Goal: Find specific page/section: Find specific page/section

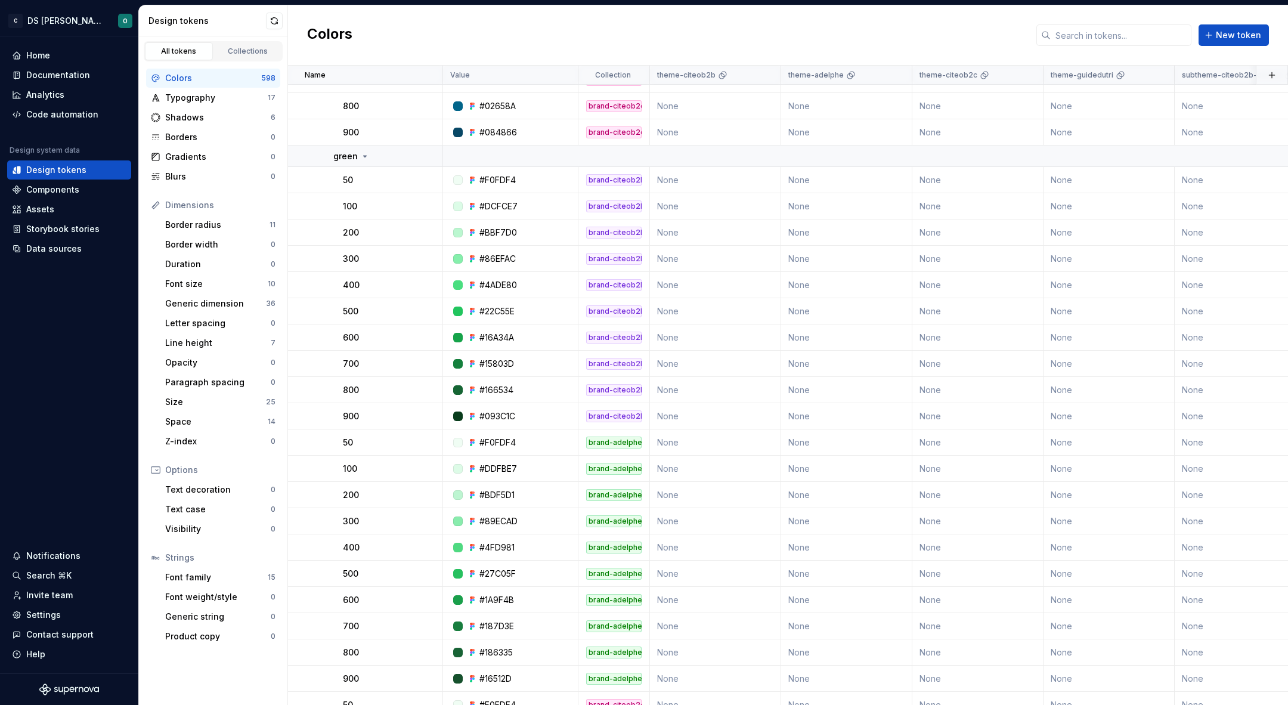
scroll to position [7835, 0]
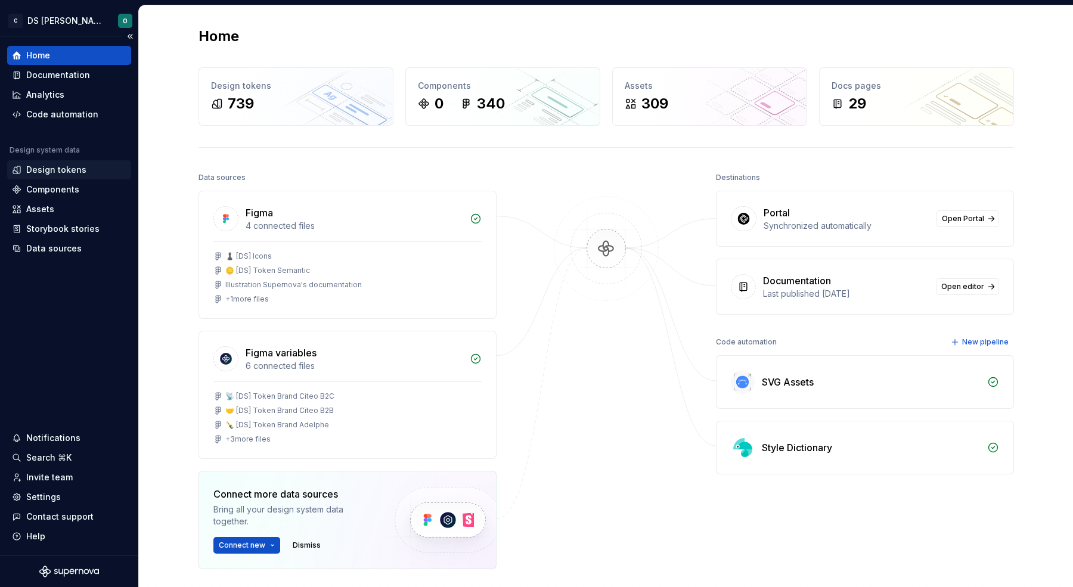
click at [88, 164] on div "Design tokens" at bounding box center [69, 170] width 114 height 12
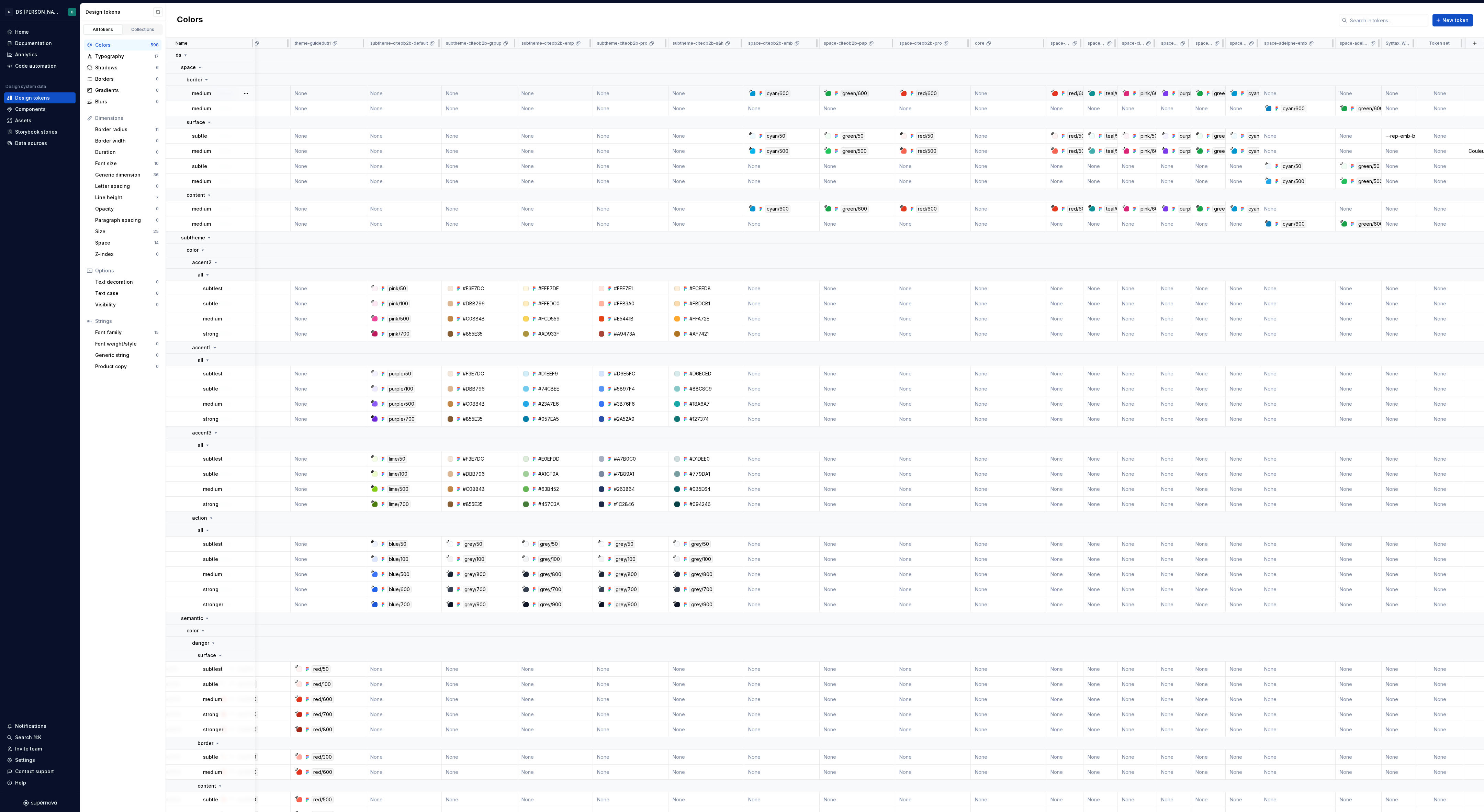
scroll to position [0, 653]
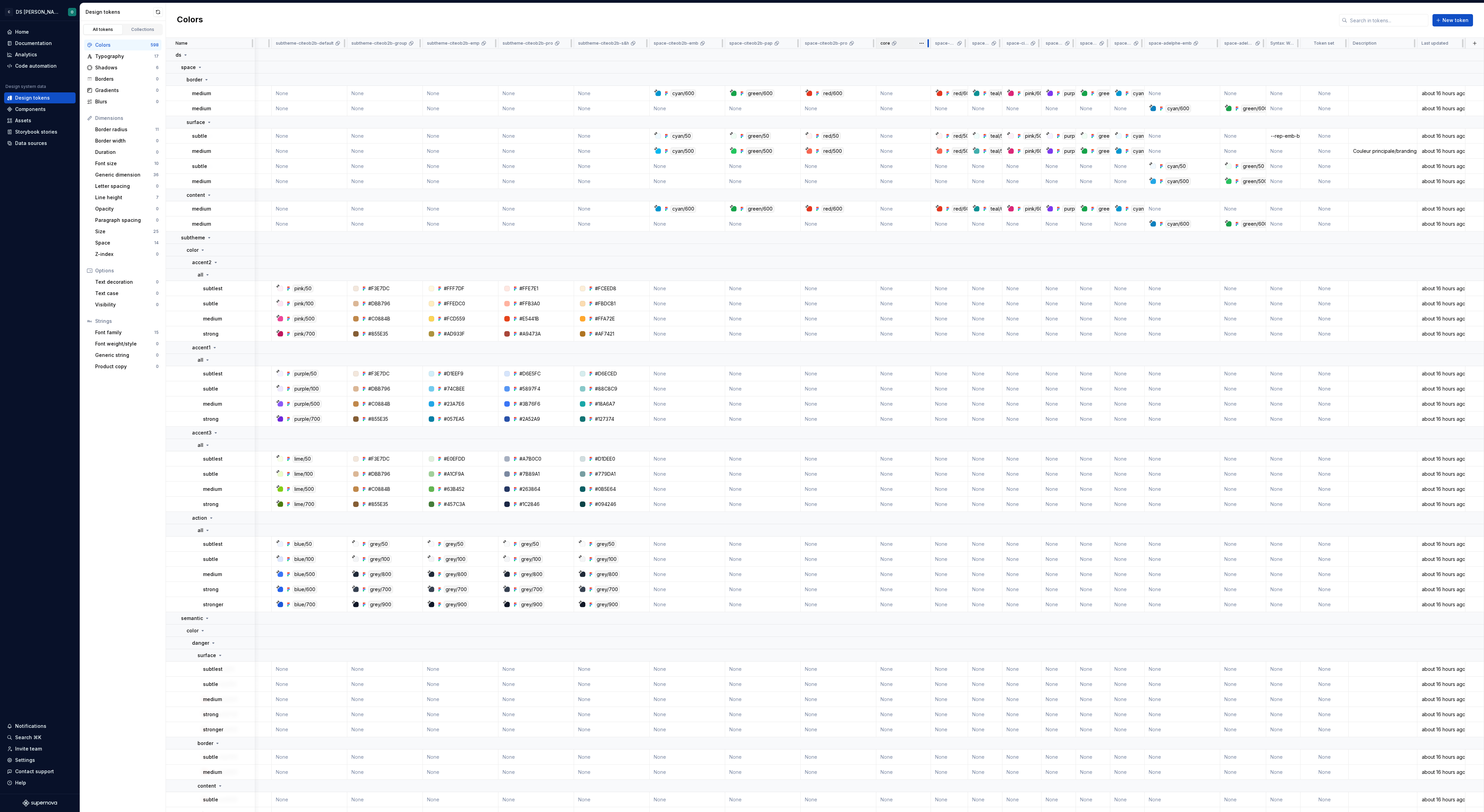
scroll to position [0, 632]
drag, startPoint x: 930, startPoint y: 41, endPoint x: 910, endPoint y: 42, distance: 20.0
click at [910, 42] on div "core" at bounding box center [903, 43] width 55 height 11
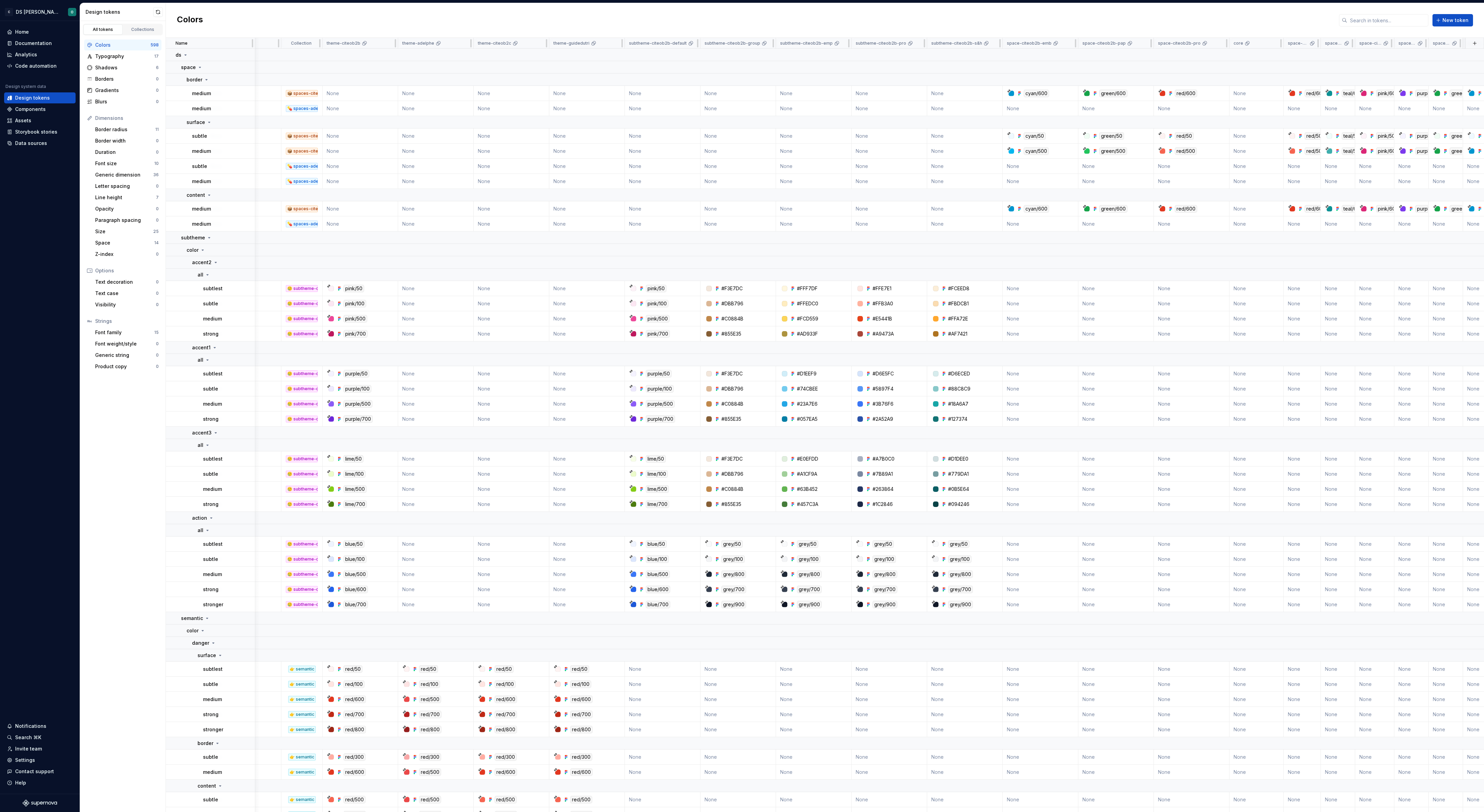
scroll to position [0, 0]
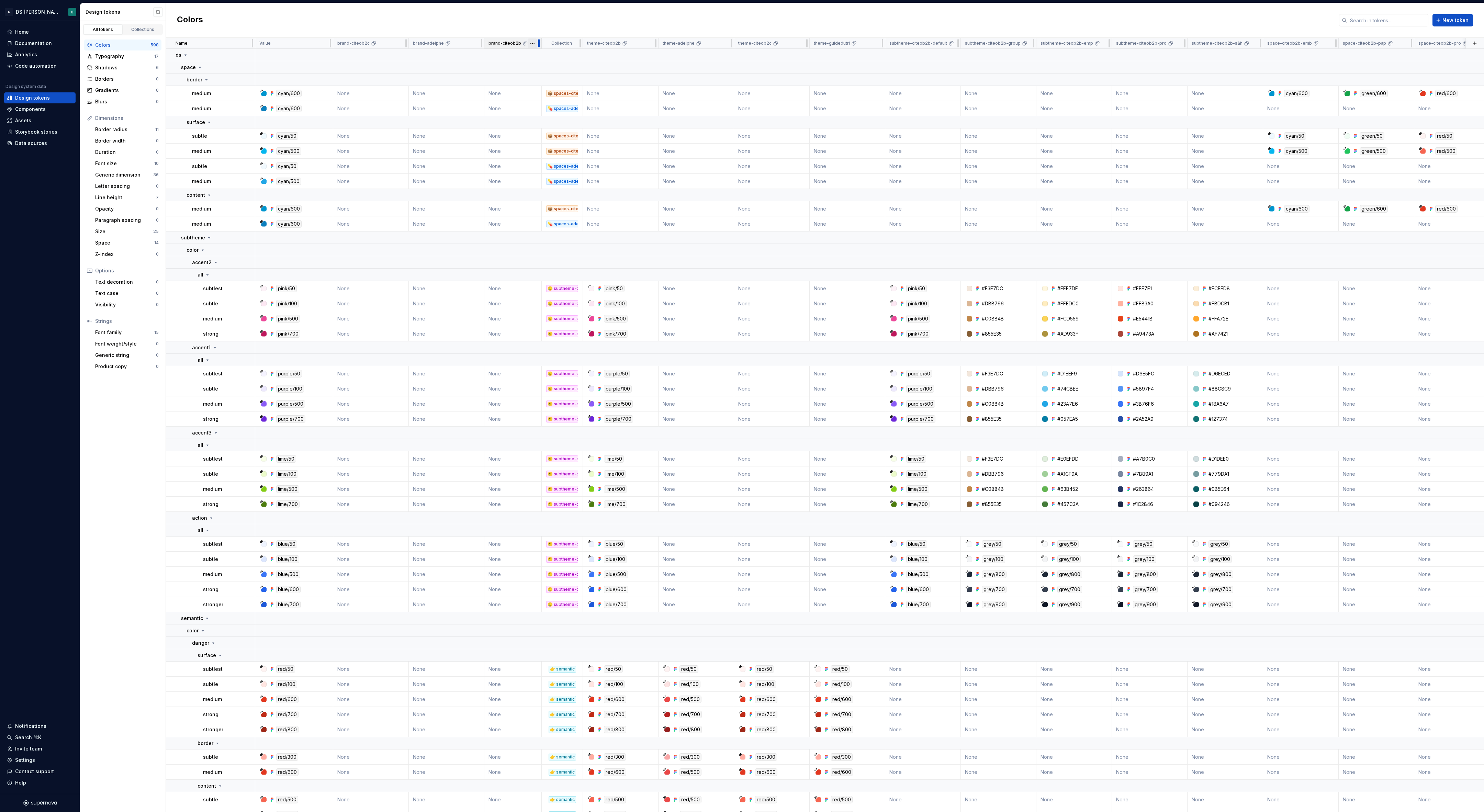
drag, startPoint x: 558, startPoint y: 40, endPoint x: 536, endPoint y: 40, distance: 22.0
click at [536, 40] on div "brand-citeob2b" at bounding box center [513, 43] width 58 height 11
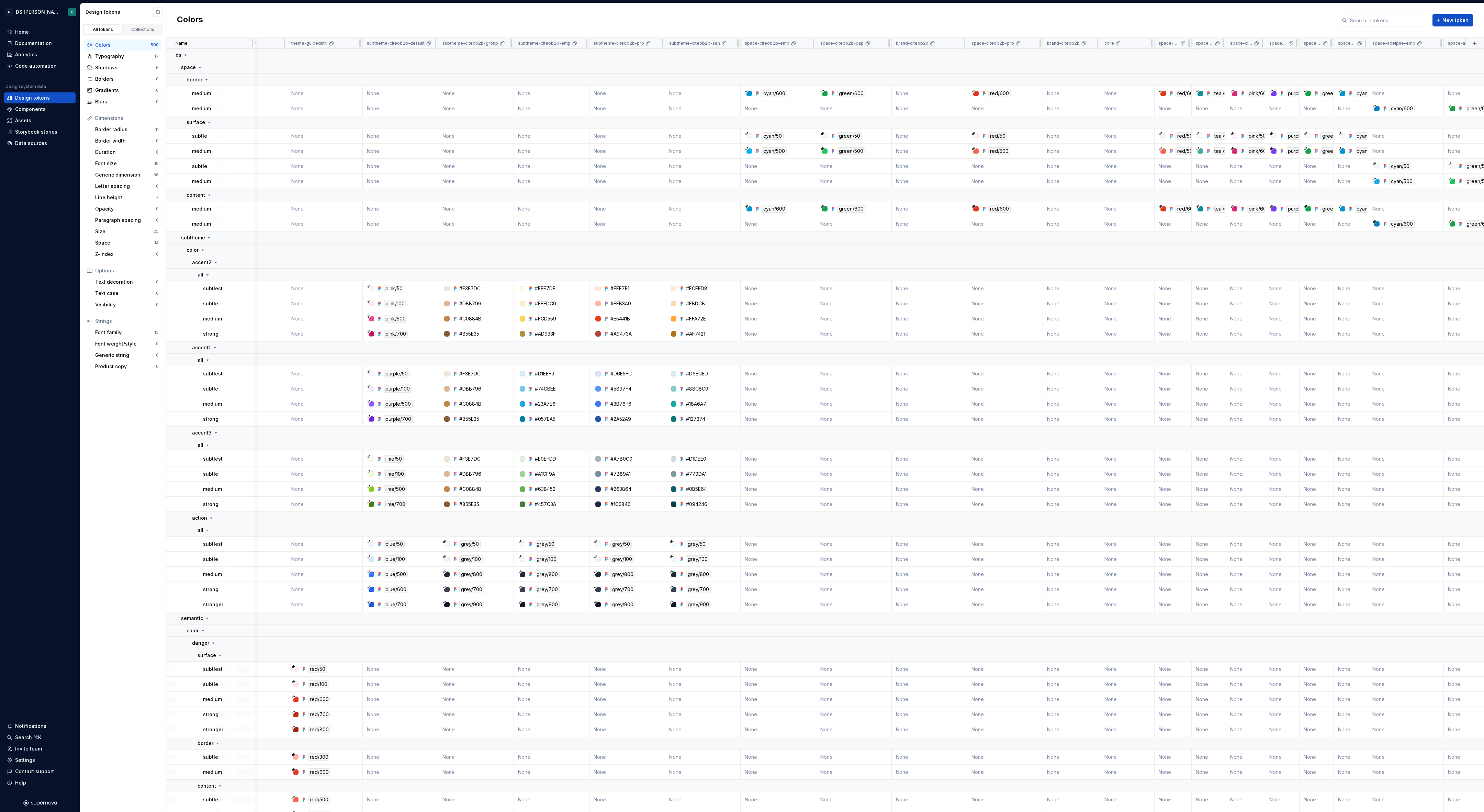
scroll to position [0, 442]
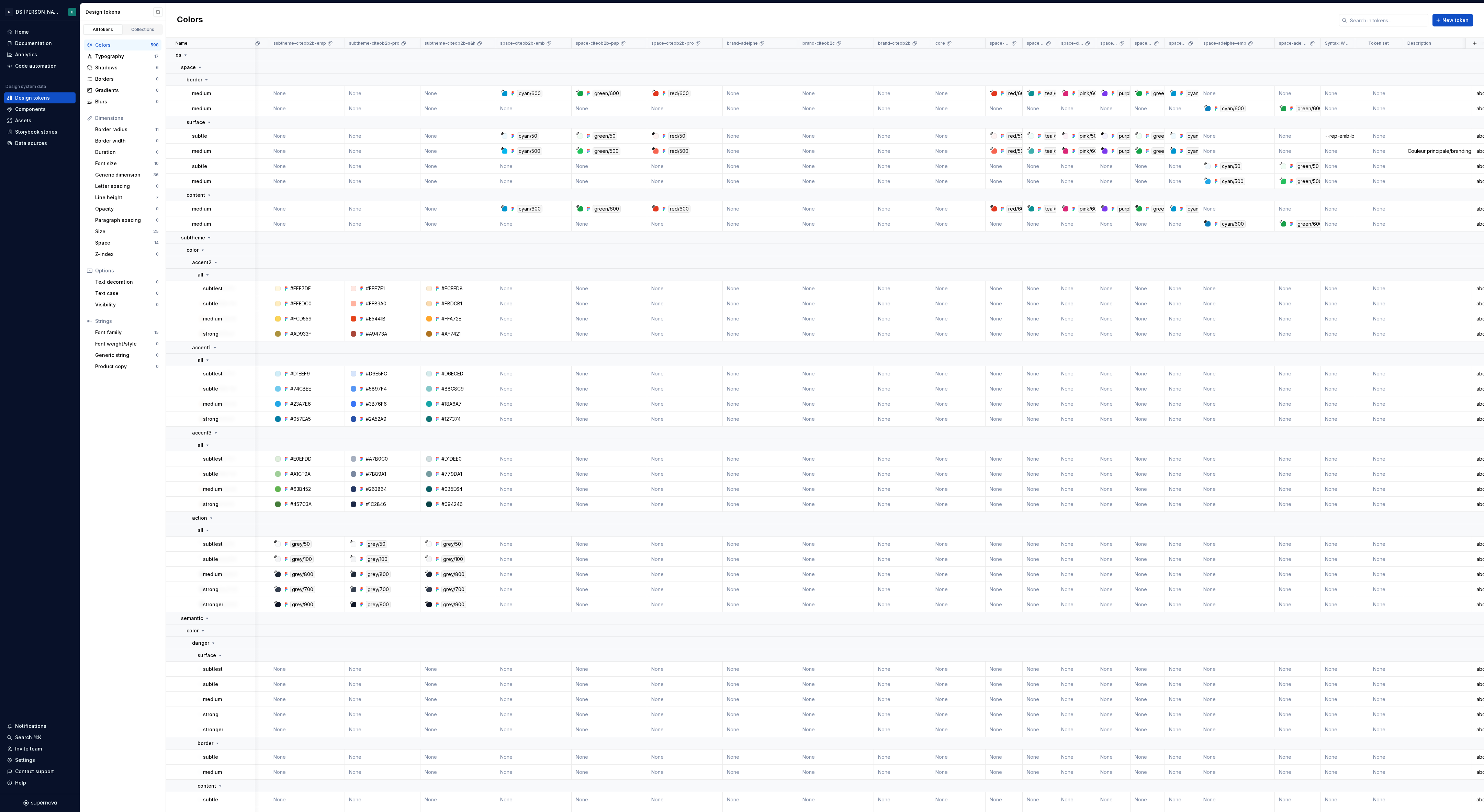
scroll to position [0, 613]
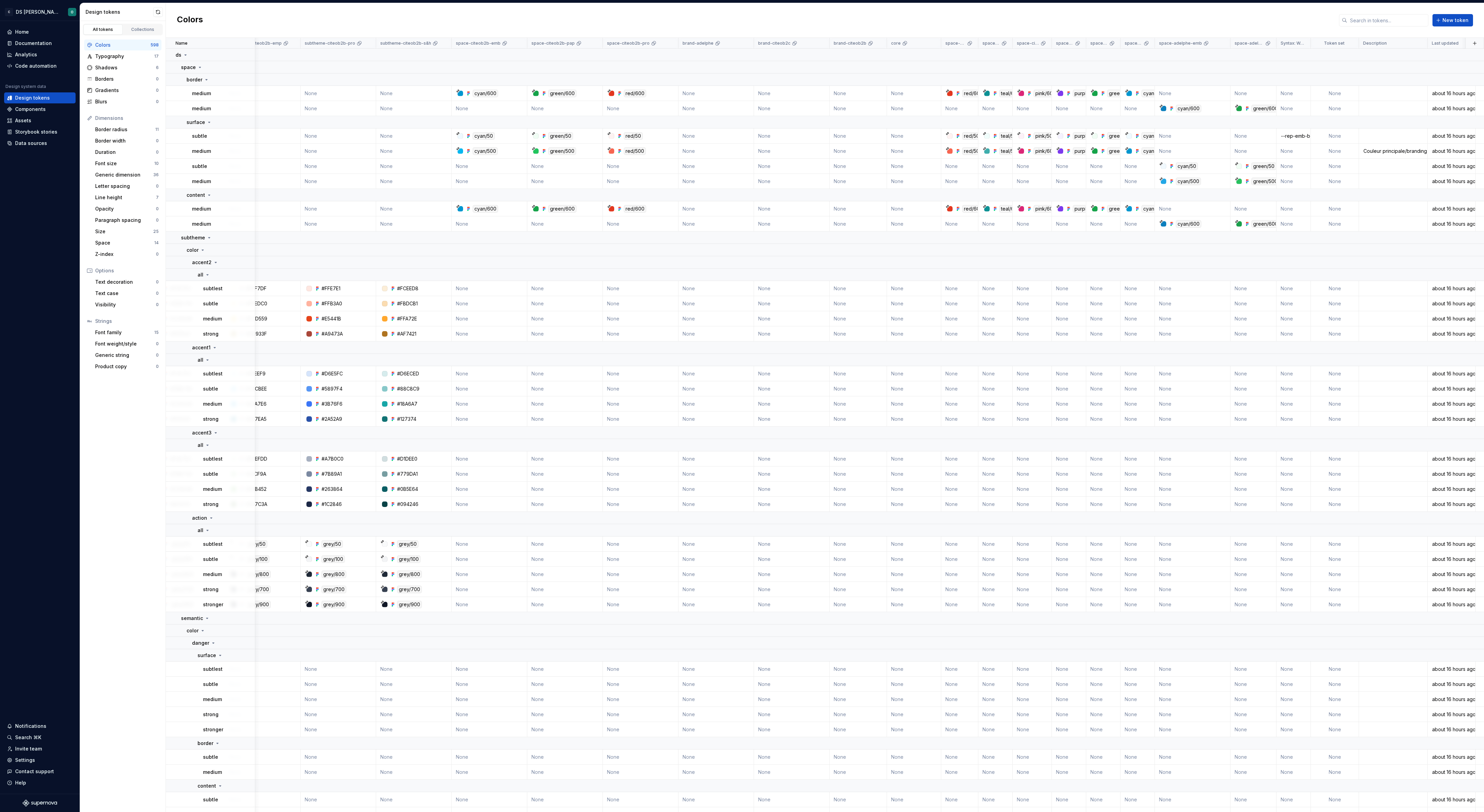
scroll to position [0, 613]
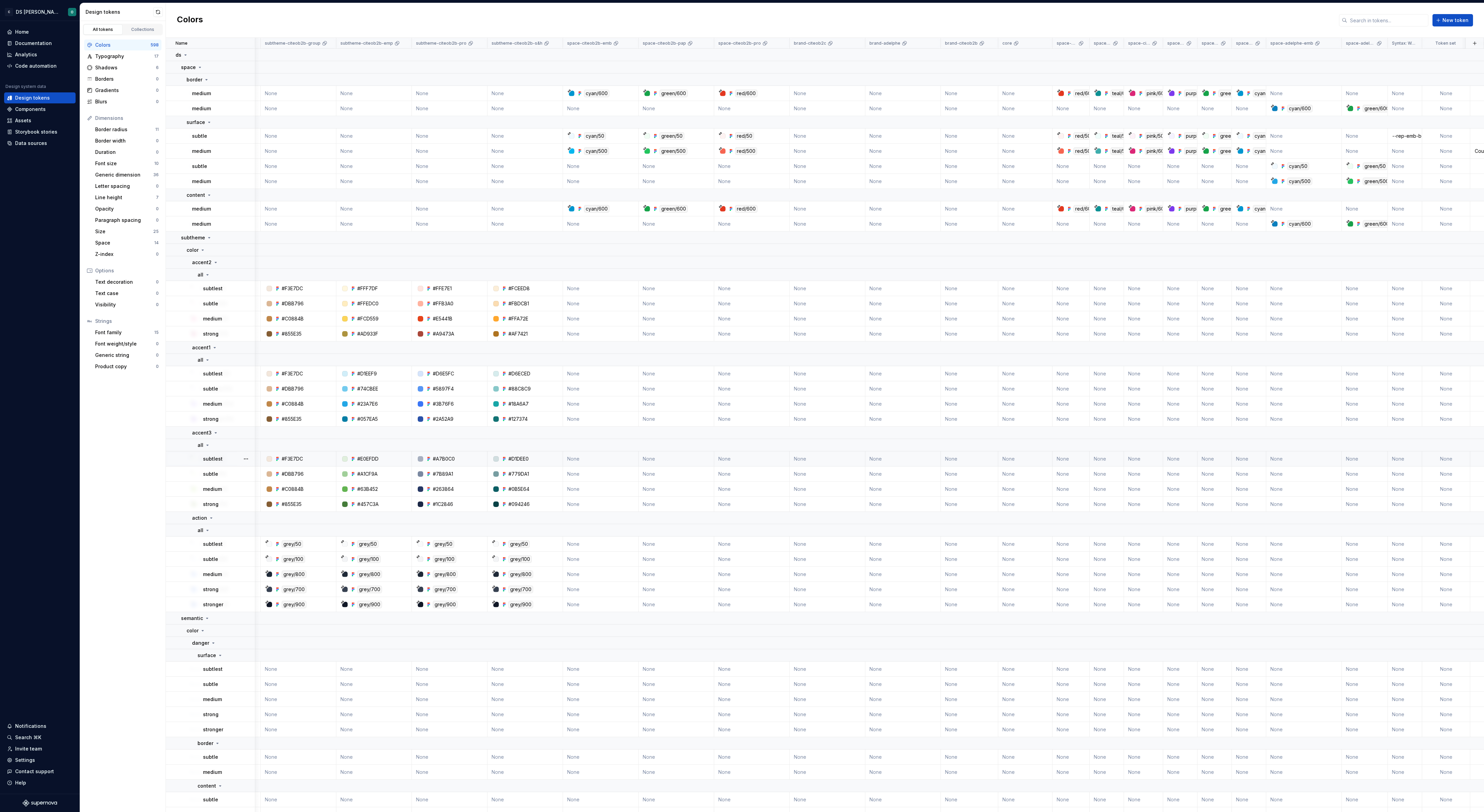
scroll to position [0, 613]
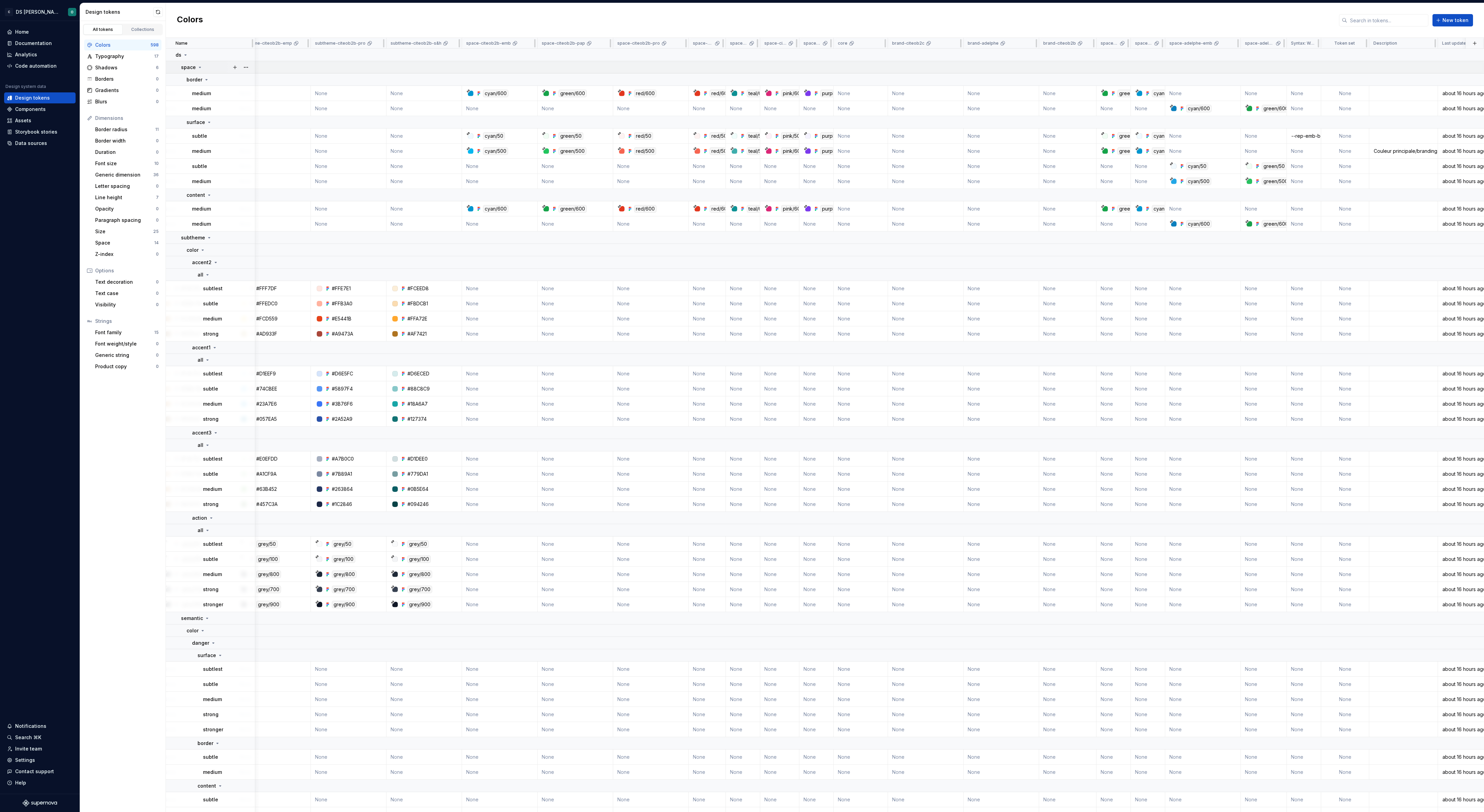
scroll to position [0, 611]
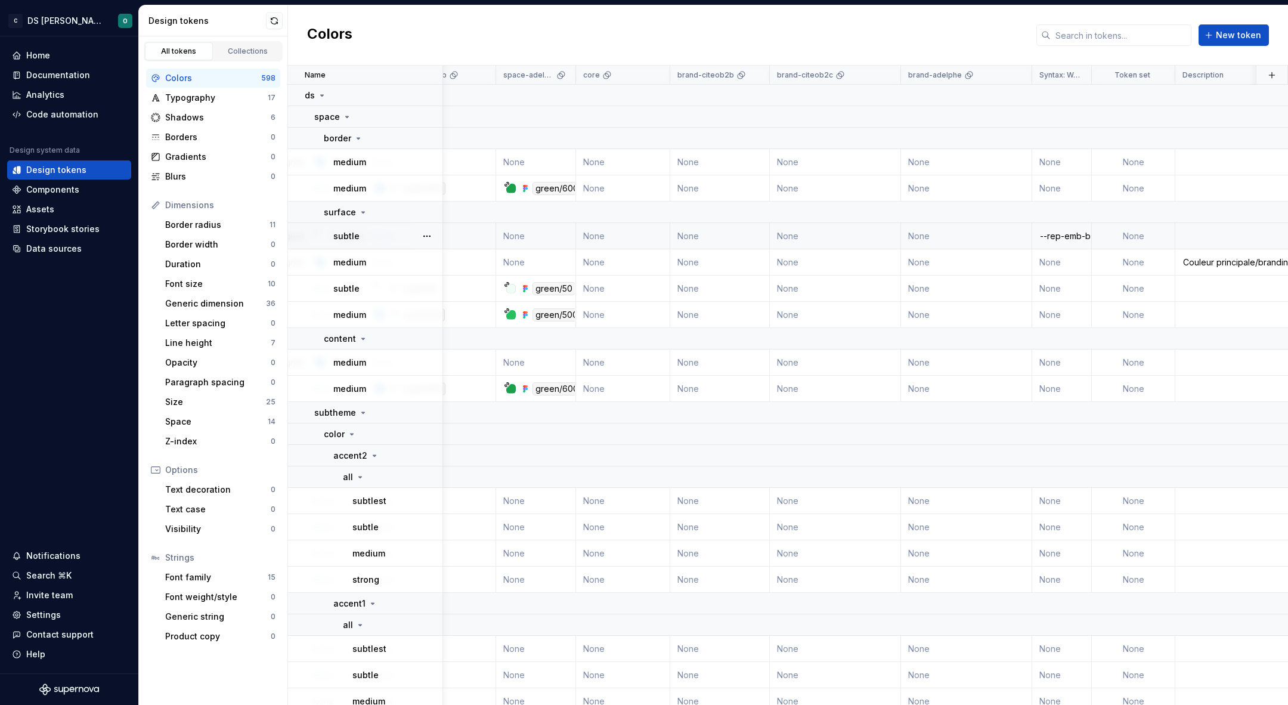
scroll to position [0, 2229]
